Goal: Transaction & Acquisition: Purchase product/service

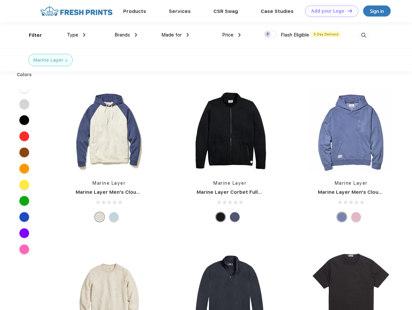
scroll to position [0, 0]
click at [329, 11] on link "Add your Logo Design Tool" at bounding box center [331, 10] width 53 height 11
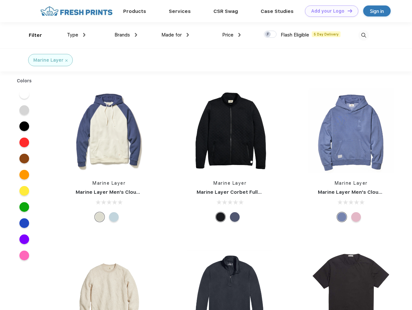
click at [0, 0] on div "Design Tool" at bounding box center [0, 0] width 0 height 0
click at [347, 11] on link "Add your Logo Design Tool" at bounding box center [331, 10] width 53 height 11
click at [31, 35] on div "Filter" at bounding box center [35, 35] width 13 height 7
click at [76, 35] on span "Type" at bounding box center [72, 35] width 11 height 6
click at [126, 35] on span "Brands" at bounding box center [122, 35] width 16 height 6
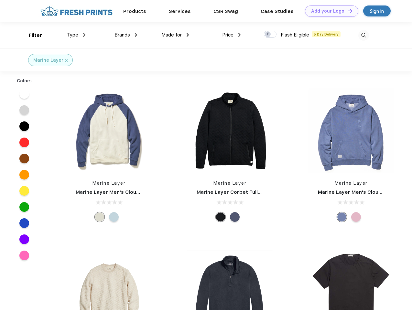
click at [175, 35] on span "Made for" at bounding box center [171, 35] width 20 height 6
click at [231, 35] on span "Price" at bounding box center [227, 35] width 11 height 6
click at [270, 35] on div at bounding box center [270, 34] width 13 height 7
click at [268, 35] on input "checkbox" at bounding box center [266, 32] width 4 height 4
click at [363, 35] on img at bounding box center [363, 35] width 11 height 11
